Goal: Task Accomplishment & Management: Manage account settings

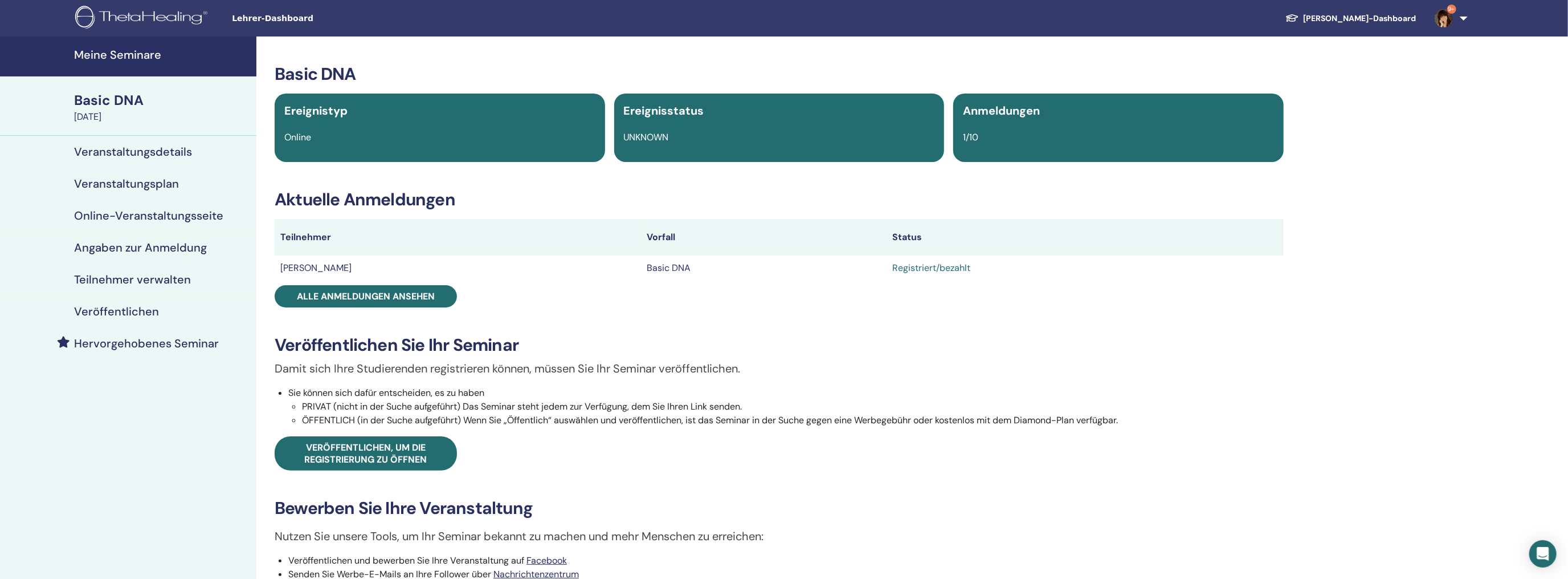
click at [110, 53] on h4 "Meine Seminare" at bounding box center [161, 55] width 175 height 14
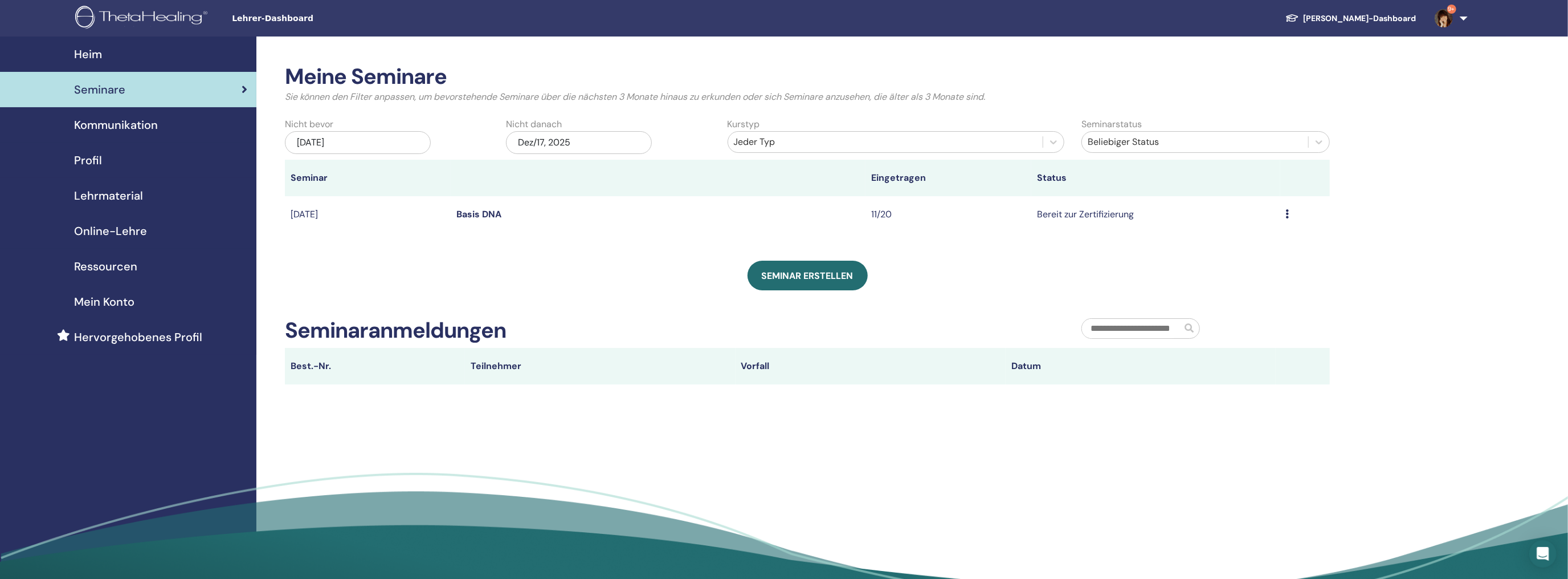
click at [1286, 214] on icon at bounding box center [1288, 213] width 3 height 9
click at [1200, 222] on link "Vorschau" at bounding box center [1200, 222] width 39 height 12
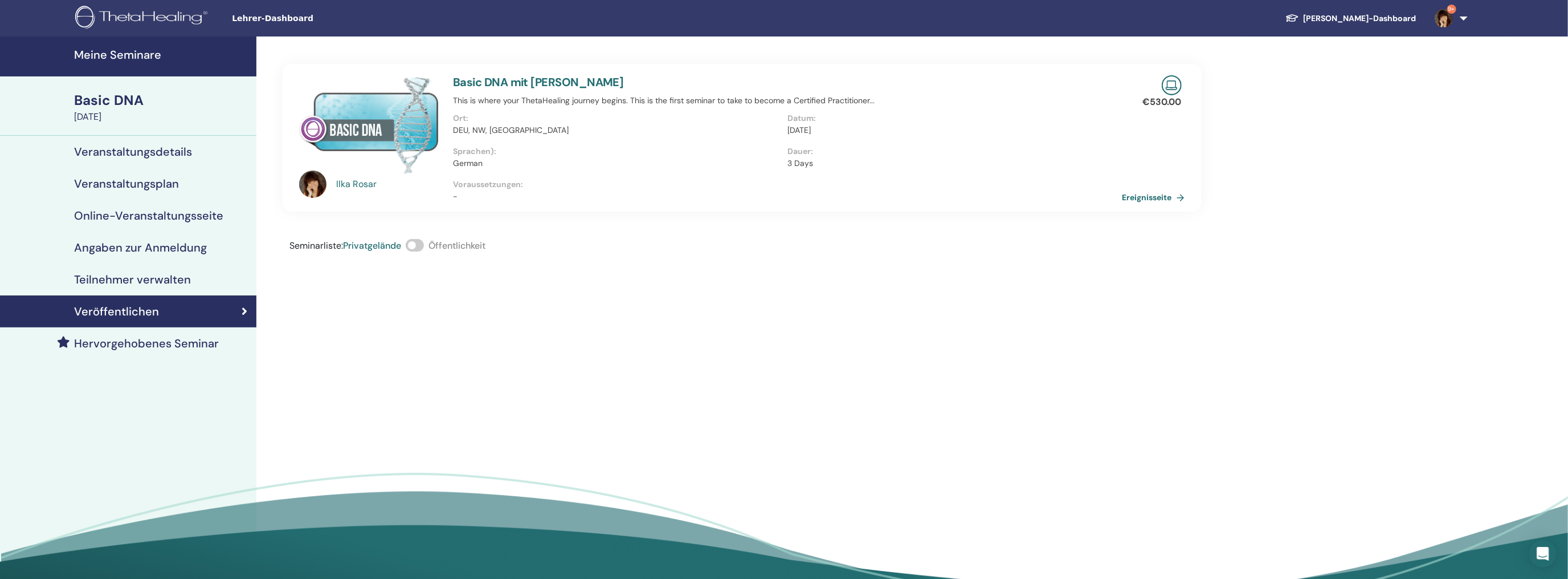
click at [121, 56] on h4 "Meine Seminare" at bounding box center [161, 55] width 175 height 14
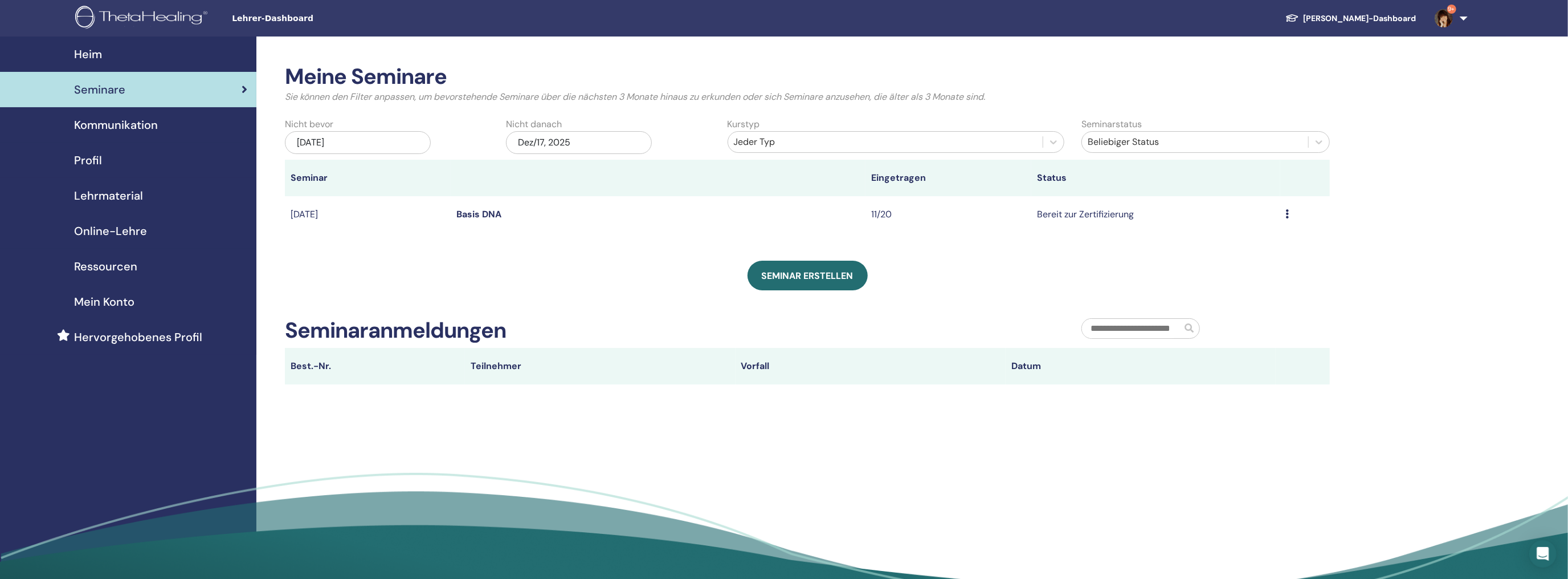
click at [90, 55] on span "Heim" at bounding box center [88, 54] width 28 height 17
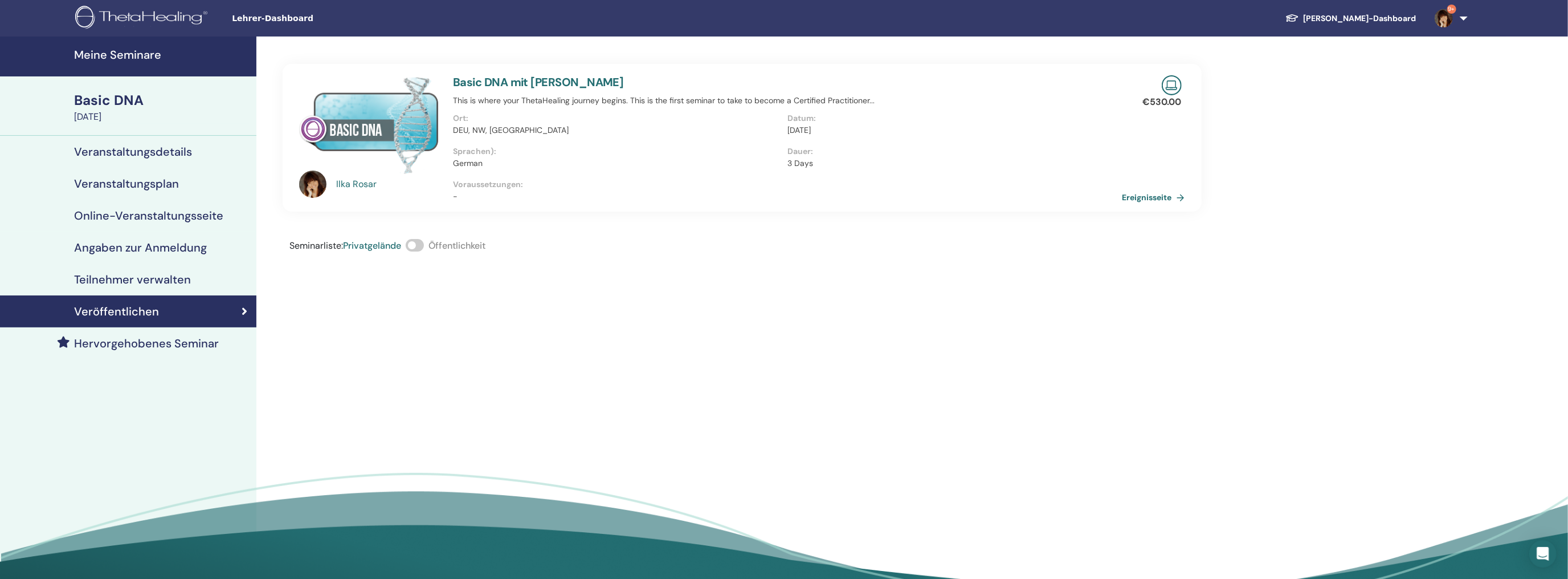
click at [116, 48] on h4 "Meine Seminare" at bounding box center [161, 55] width 175 height 14
